Goal: Information Seeking & Learning: Learn about a topic

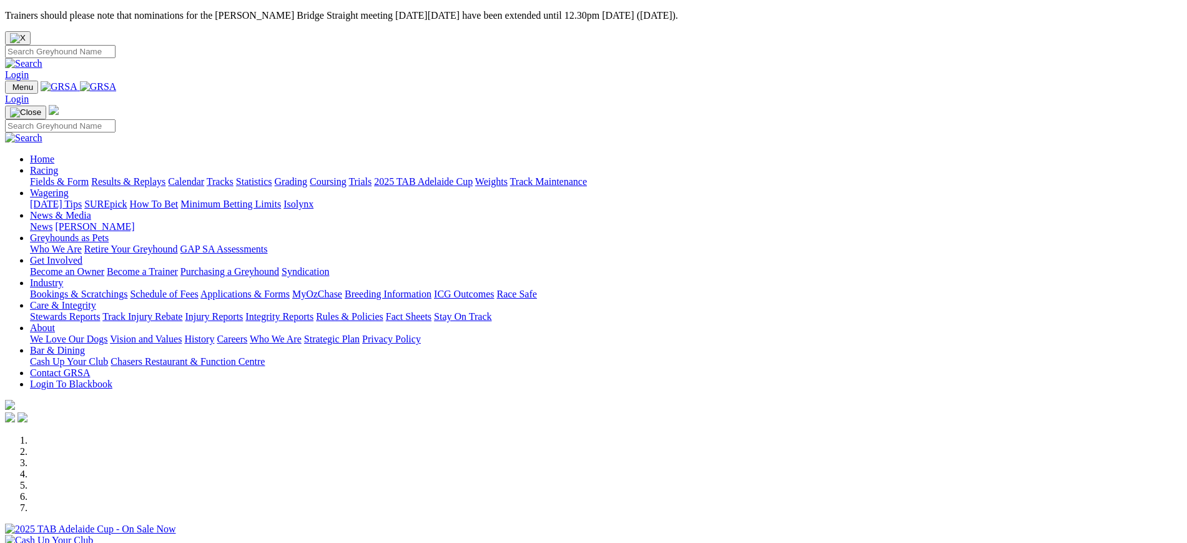
click at [52, 221] on link "News" at bounding box center [41, 226] width 22 height 11
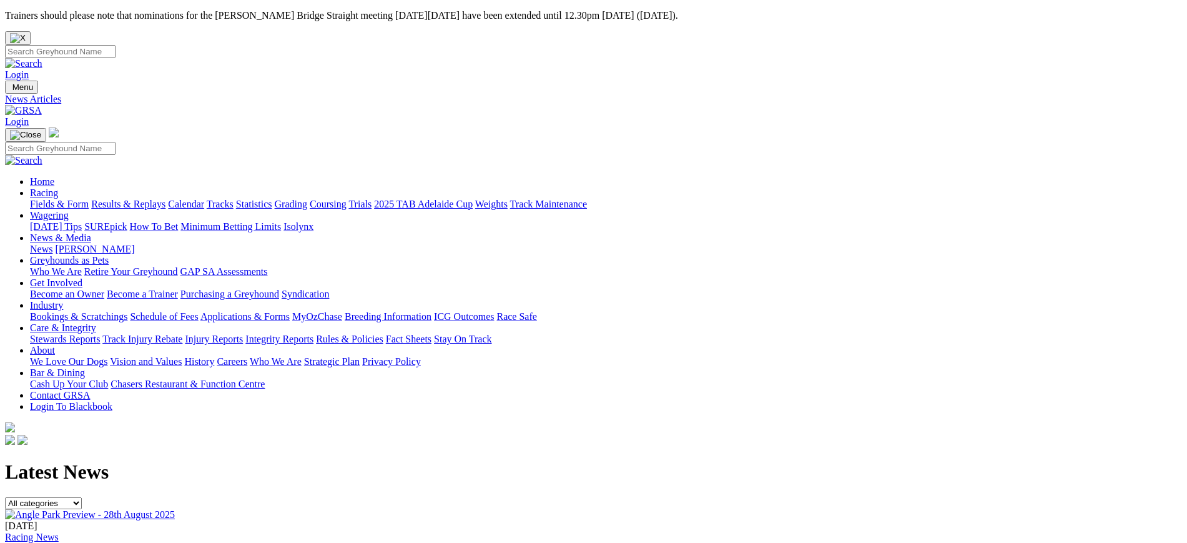
click at [175, 509] on img at bounding box center [90, 514] width 170 height 11
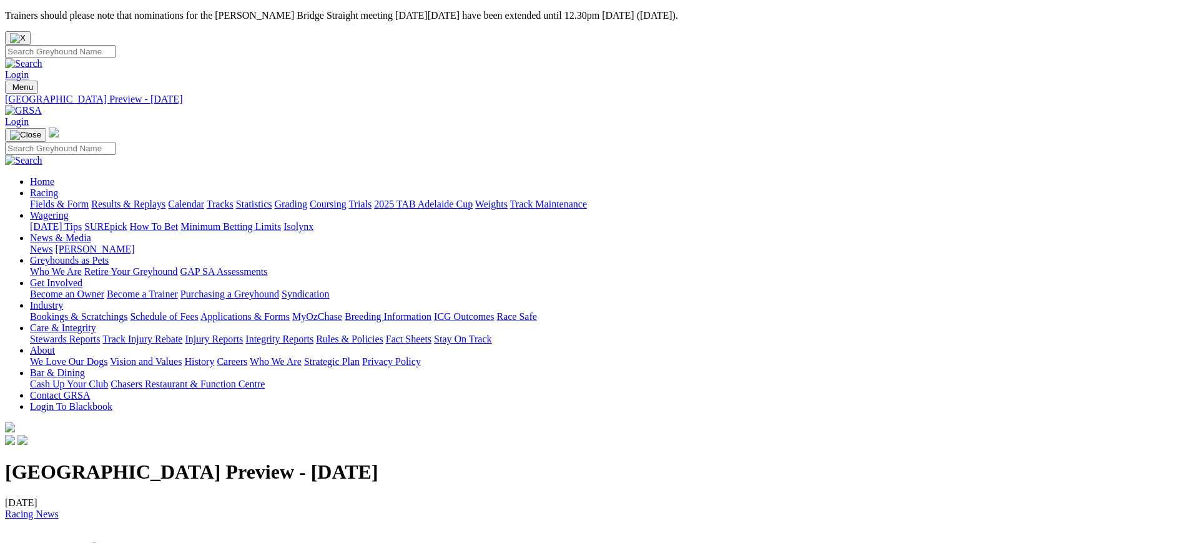
drag, startPoint x: 587, startPoint y: 169, endPoint x: 192, endPoint y: 159, distance: 396.0
click at [192, 460] on h1 "[GEOGRAPHIC_DATA] Preview - [DATE]" at bounding box center [593, 471] width 1177 height 23
copy h1 "[GEOGRAPHIC_DATA] Preview - [DATE]"
drag, startPoint x: 498, startPoint y: 456, endPoint x: 183, endPoint y: 416, distance: 317.1
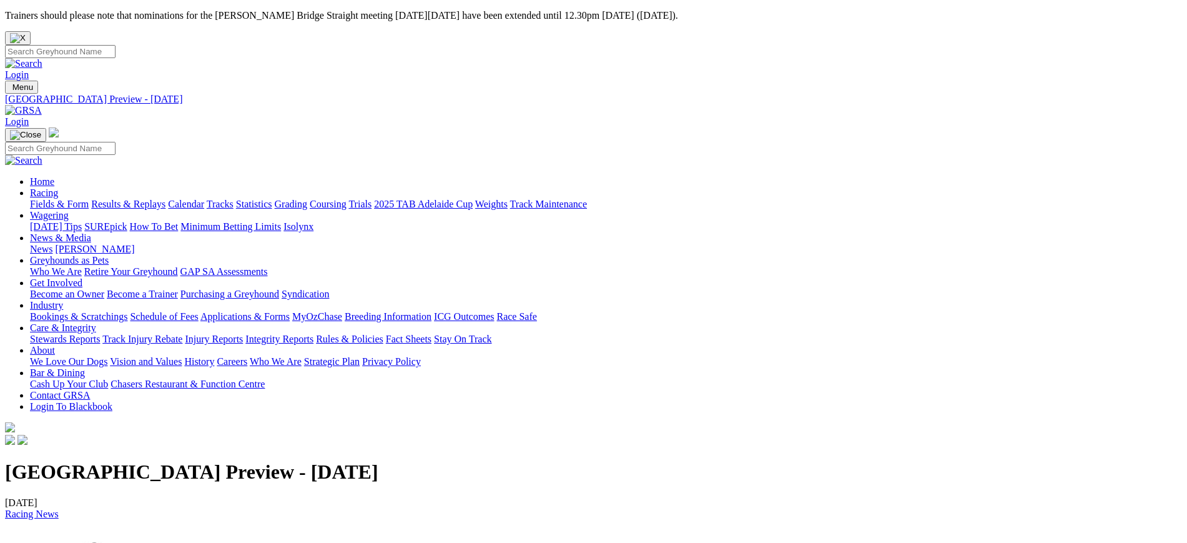
drag, startPoint x: 185, startPoint y: 411, endPoint x: 503, endPoint y: 465, distance: 323.0
copy p "TELLING THE TAIL by The Shadow The 12 event card we have tonight looks to be a …"
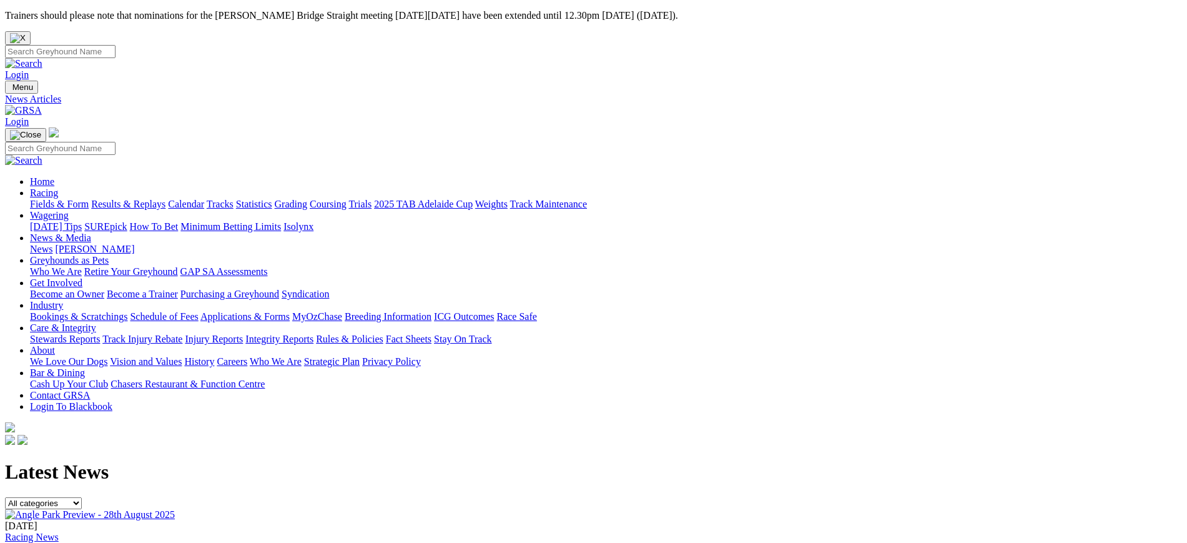
click at [42, 105] on img at bounding box center [23, 110] width 37 height 11
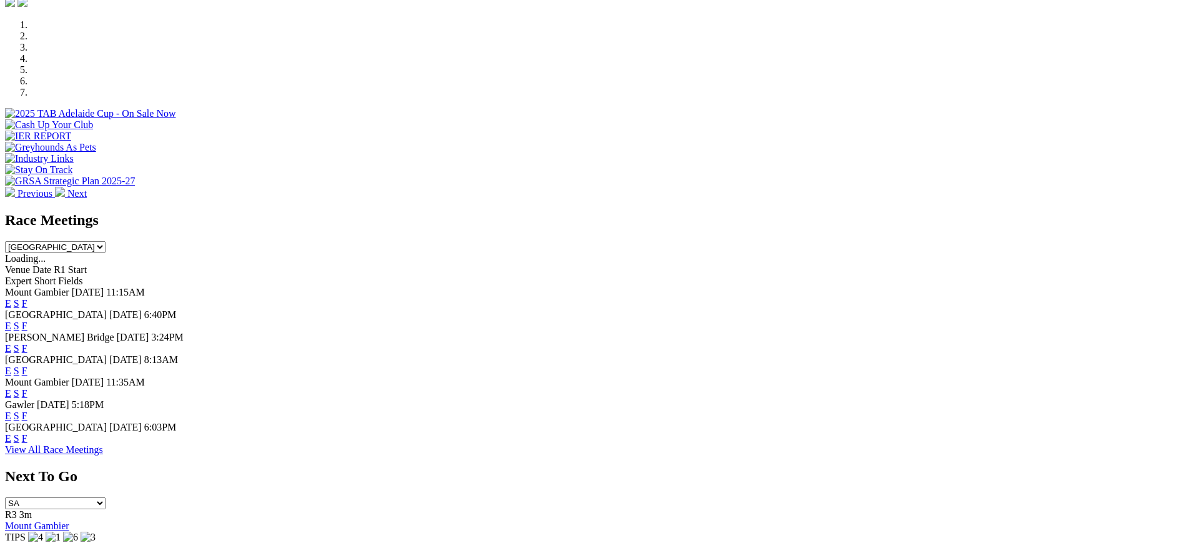
scroll to position [423, 0]
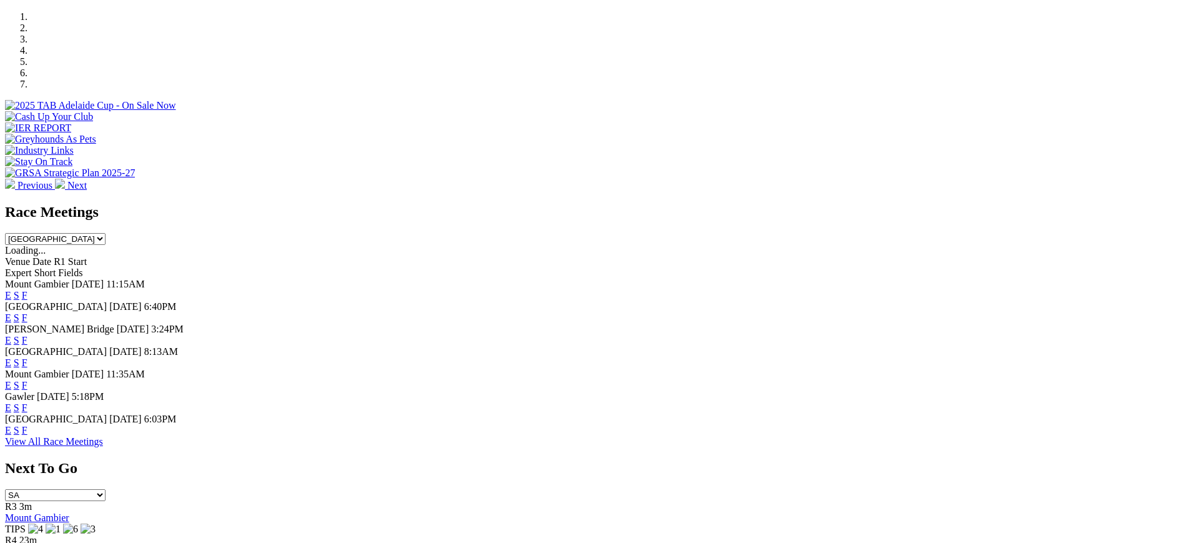
click at [27, 312] on link "F" at bounding box center [25, 317] width 6 height 11
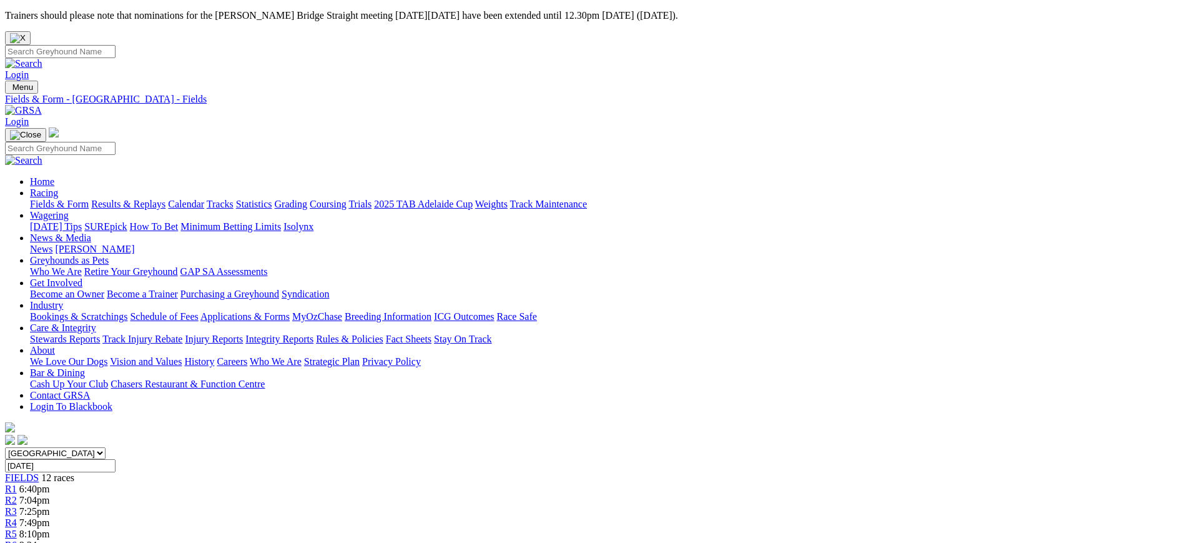
click at [42, 105] on img at bounding box center [23, 110] width 37 height 11
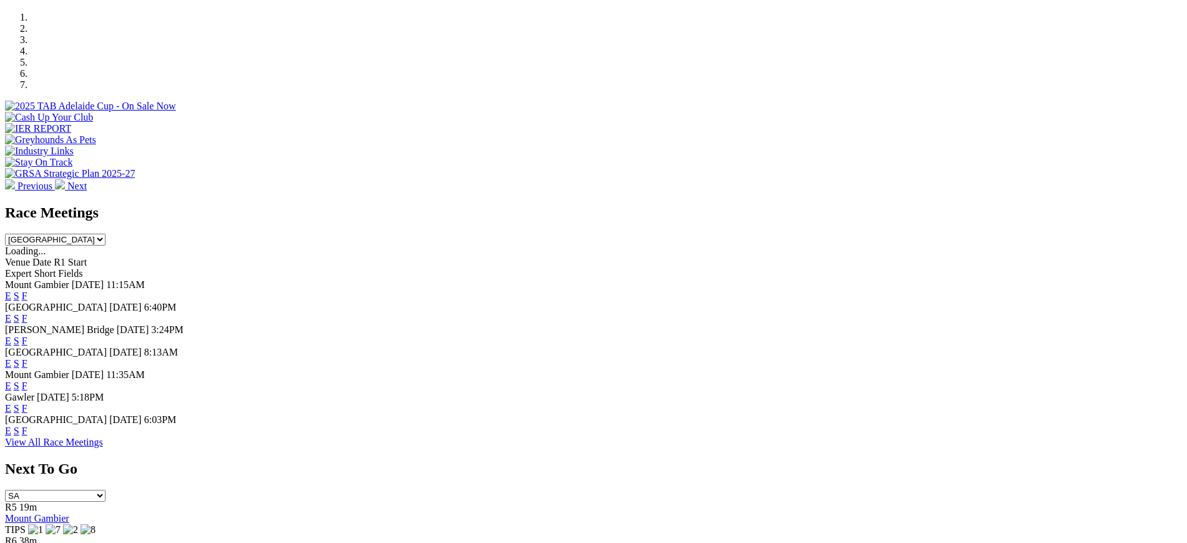
click at [27, 335] on link "F" at bounding box center [25, 340] width 6 height 11
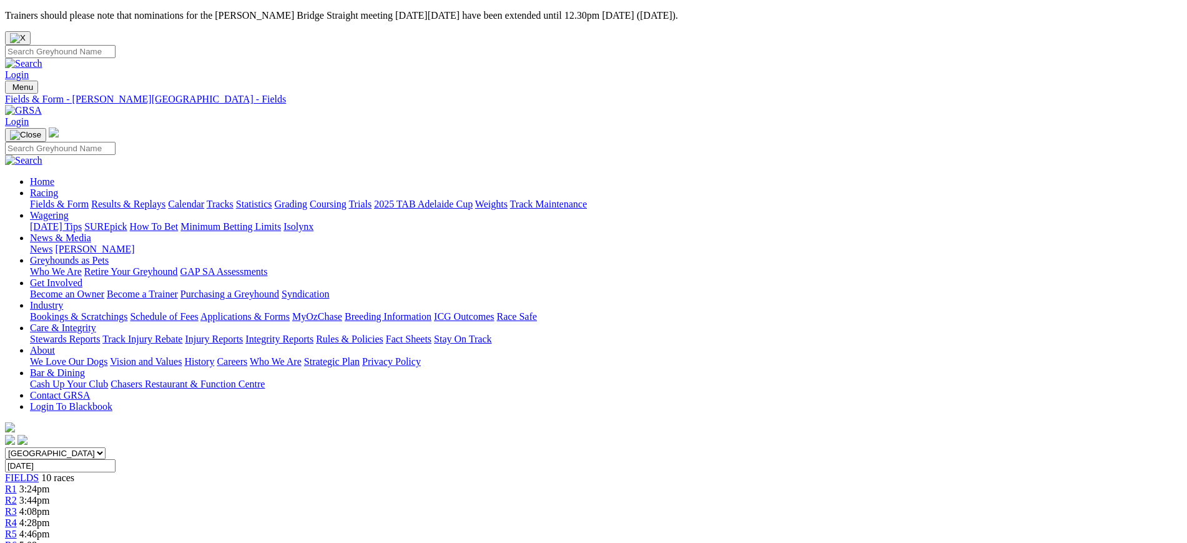
click at [42, 105] on img at bounding box center [23, 110] width 37 height 11
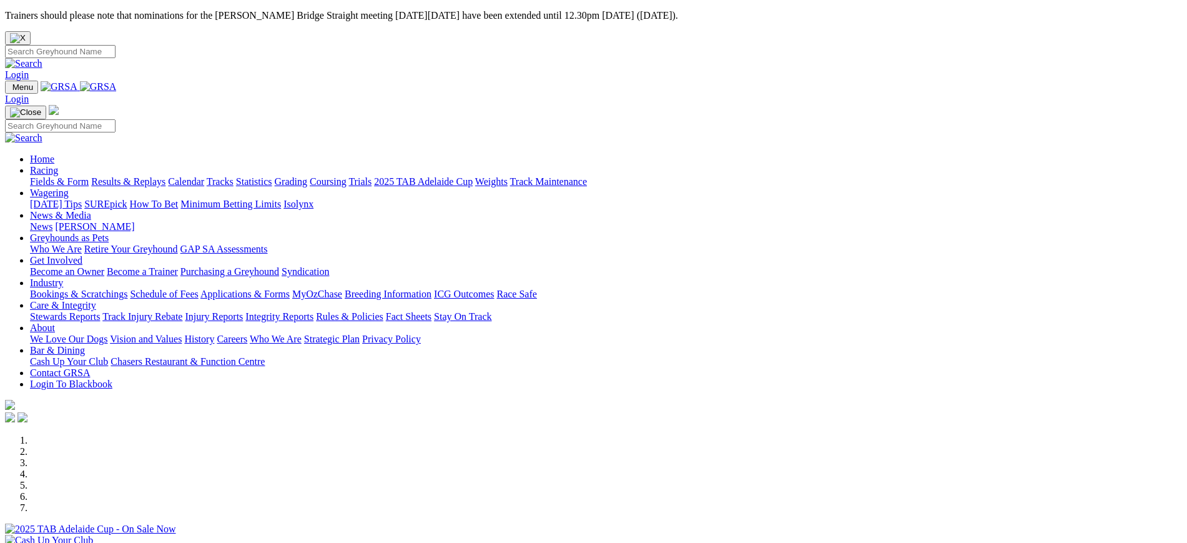
scroll to position [400, 0]
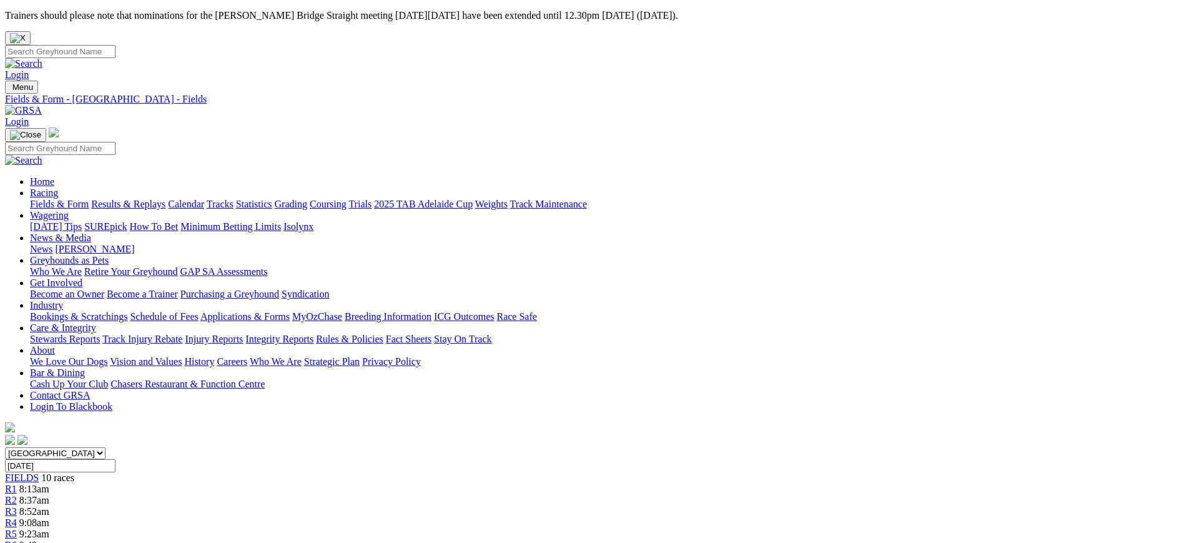
click at [42, 105] on img at bounding box center [23, 110] width 37 height 11
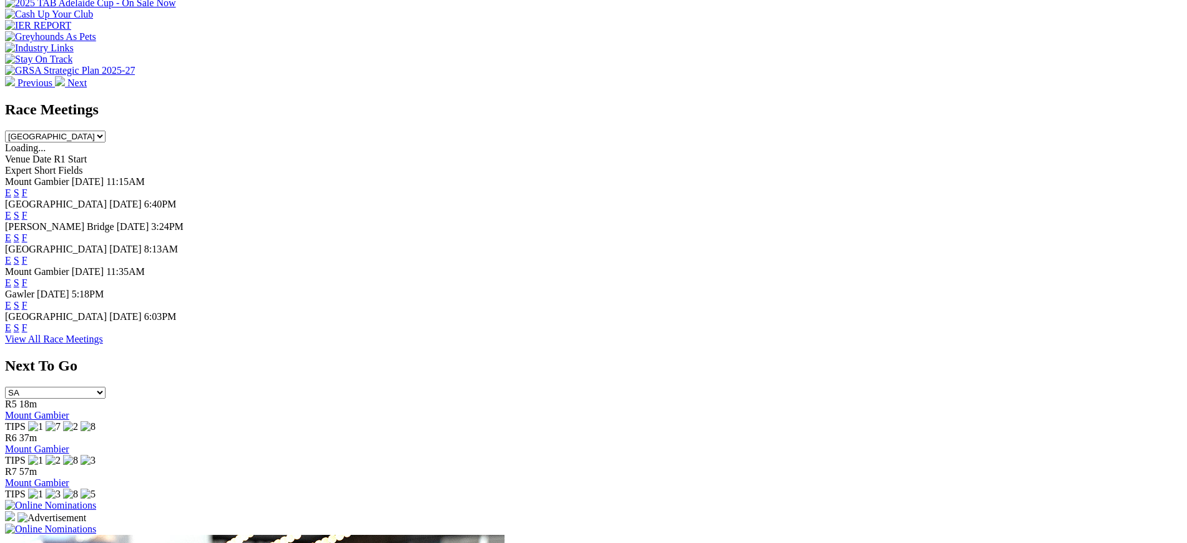
scroll to position [526, 0]
click at [27, 300] on link "F" at bounding box center [25, 305] width 6 height 11
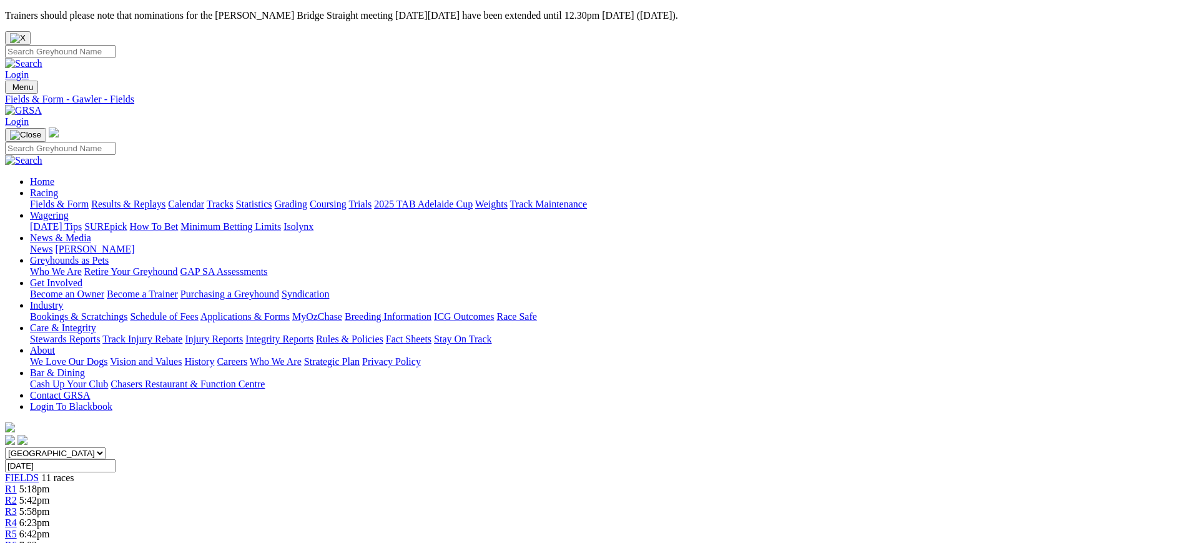
click at [42, 105] on link at bounding box center [23, 110] width 37 height 11
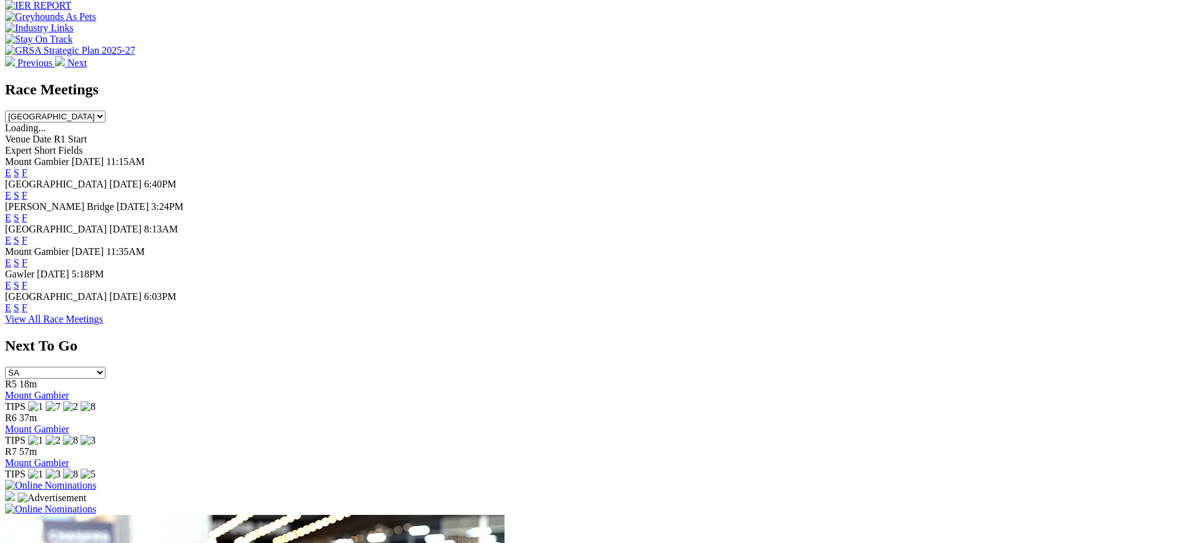
scroll to position [561, 0]
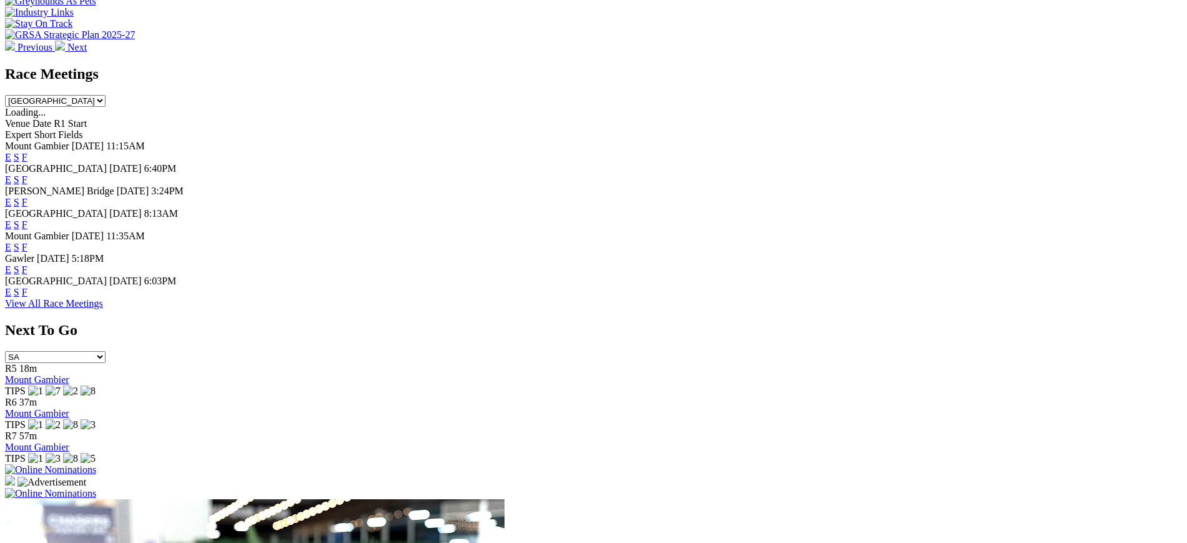
click at [27, 297] on link "F" at bounding box center [25, 292] width 6 height 11
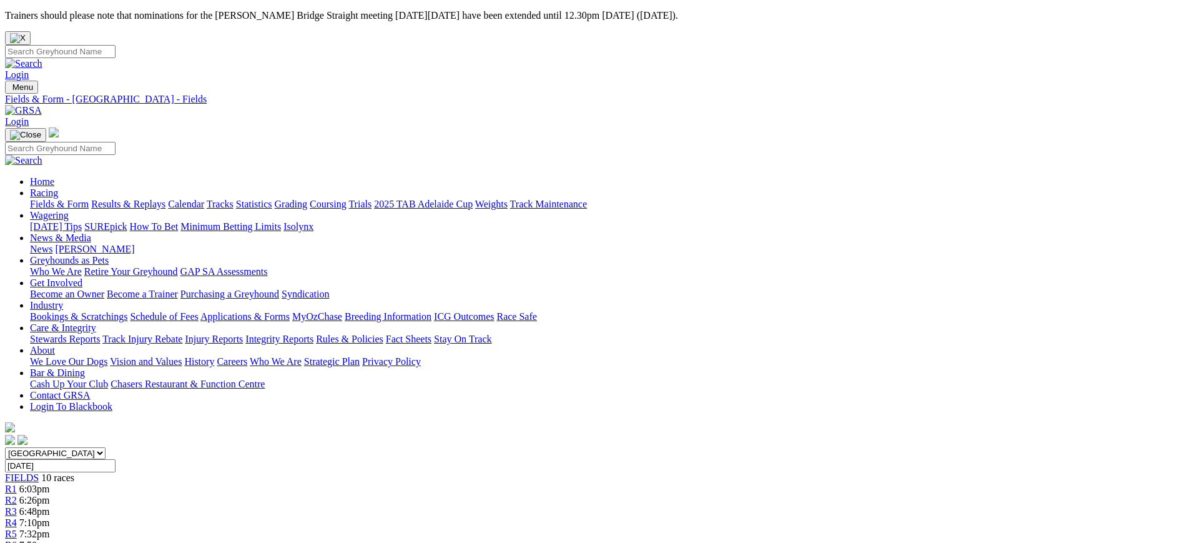
click at [42, 105] on img at bounding box center [23, 110] width 37 height 11
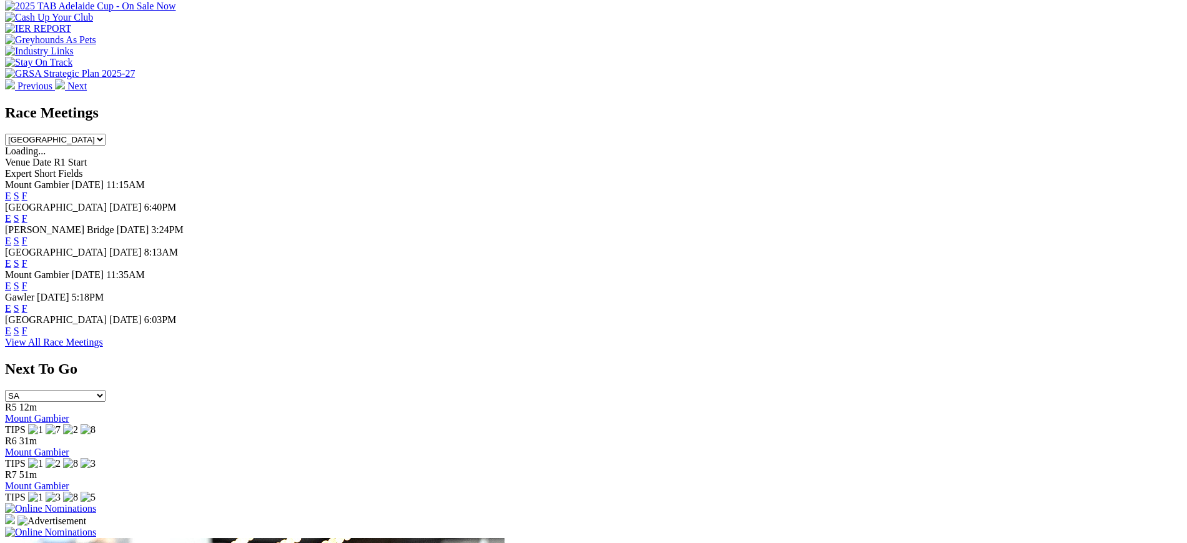
scroll to position [495, 0]
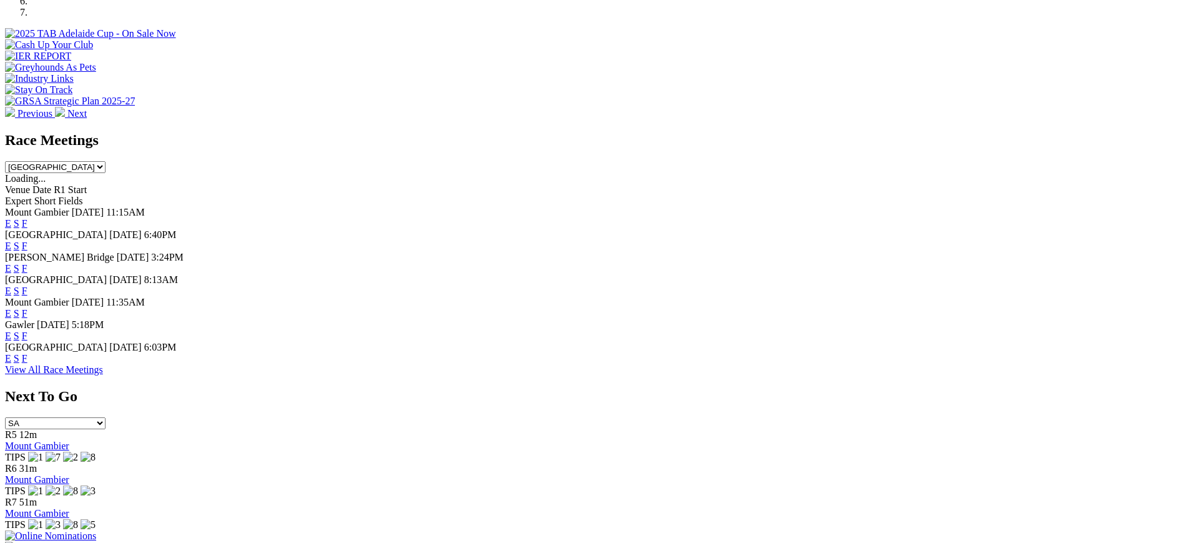
click at [27, 240] on link "F" at bounding box center [25, 245] width 6 height 11
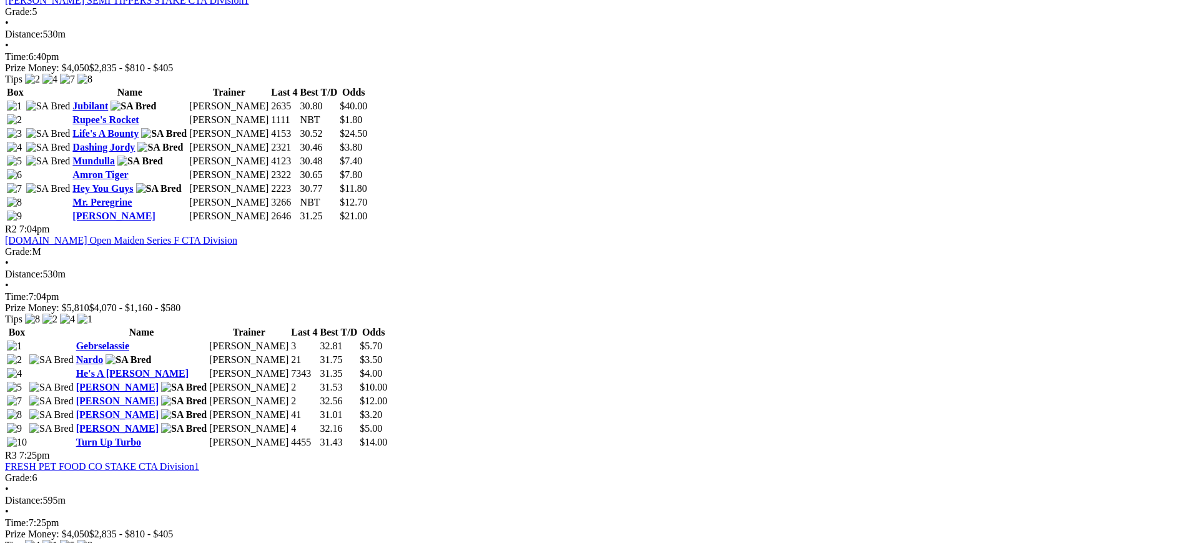
scroll to position [682, 0]
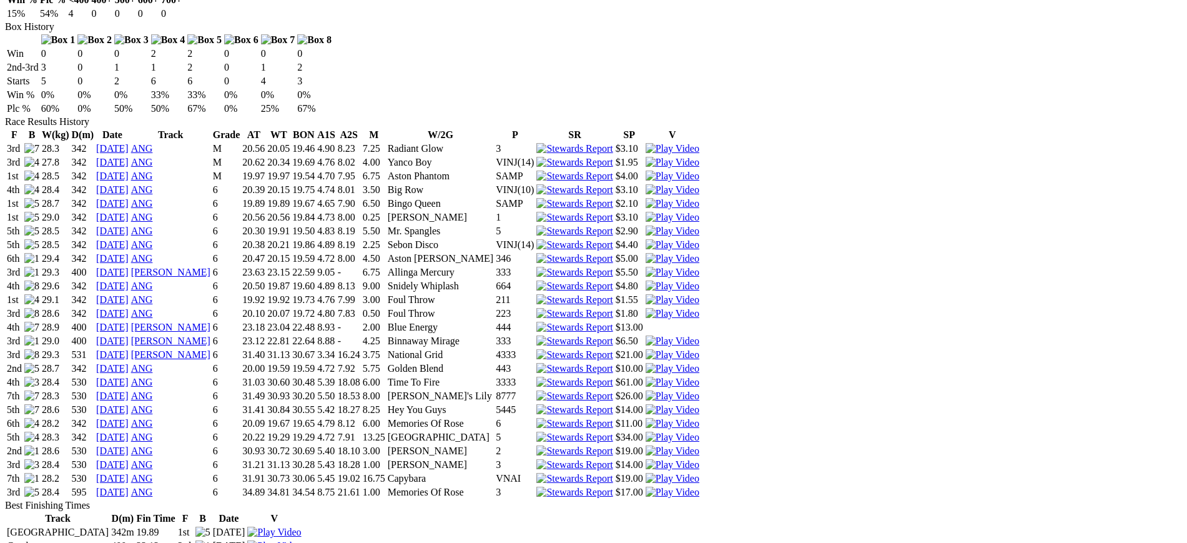
scroll to position [832, 0]
